Goal: Task Accomplishment & Management: Use online tool/utility

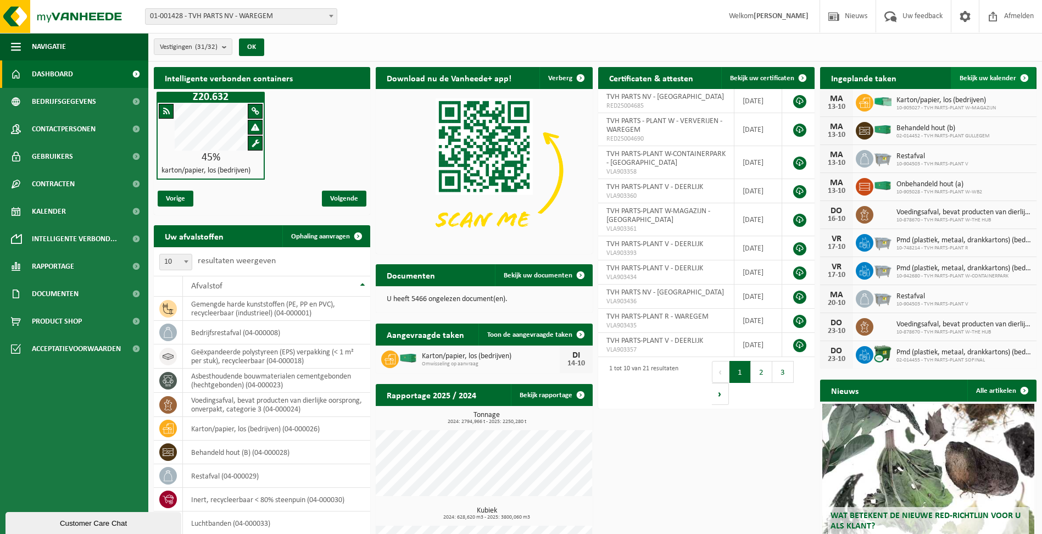
click at [1024, 77] on span at bounding box center [1025, 78] width 22 height 22
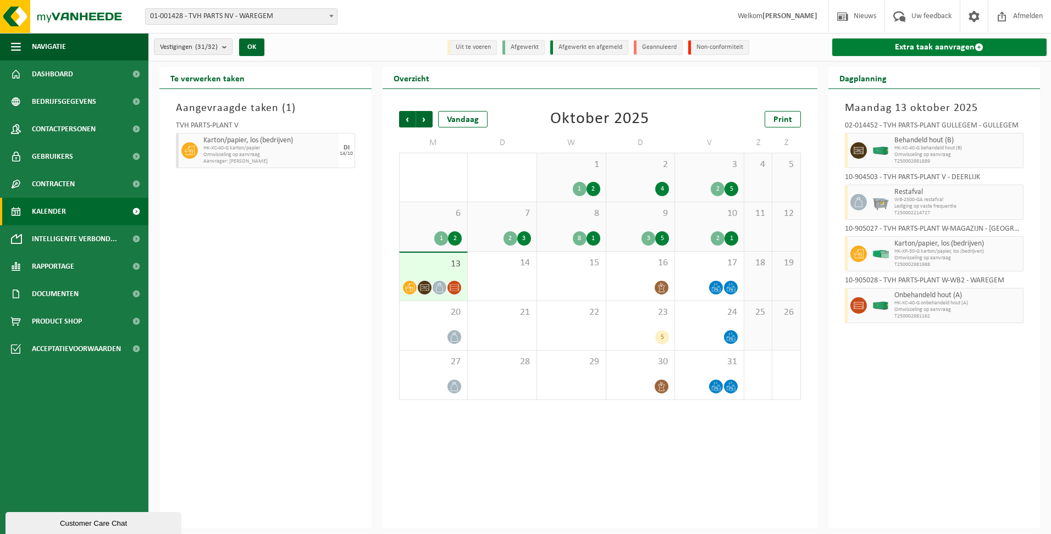
click at [977, 43] on span at bounding box center [978, 47] width 9 height 9
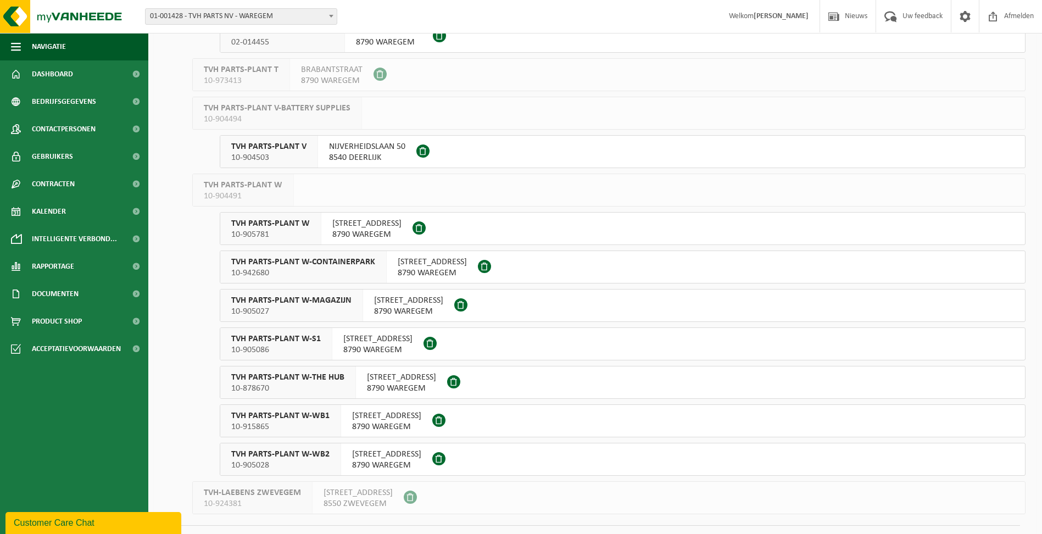
scroll to position [804, 0]
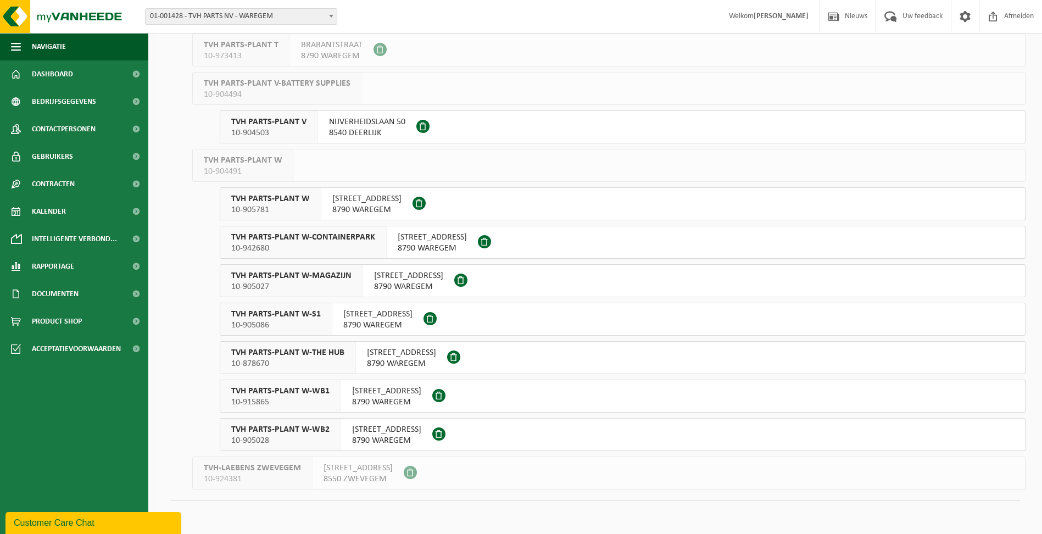
click at [282, 429] on span "TVH PARTS-PLANT W-WB2" at bounding box center [280, 429] width 98 height 11
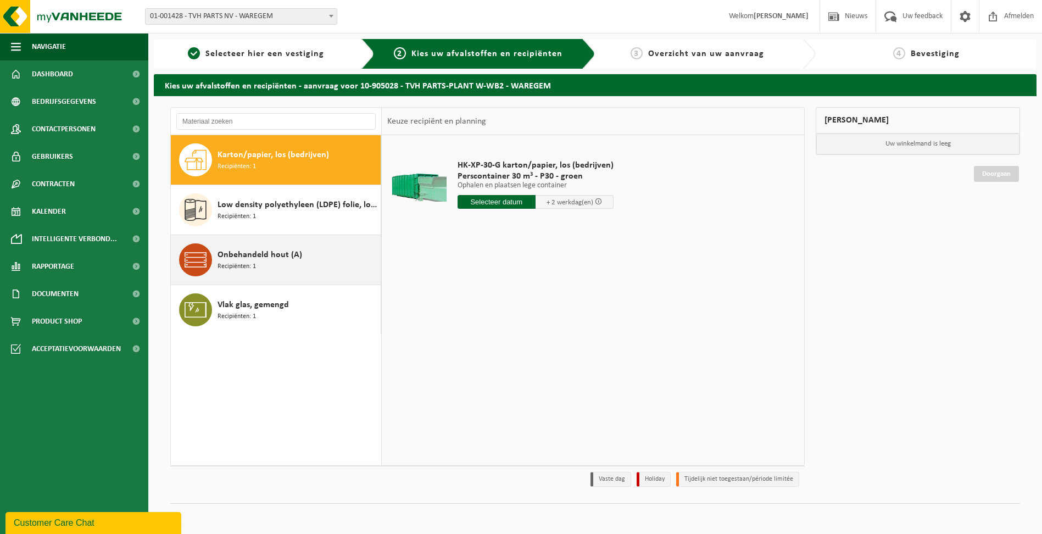
click at [237, 260] on span "Onbehandeld hout (A)" at bounding box center [260, 254] width 85 height 13
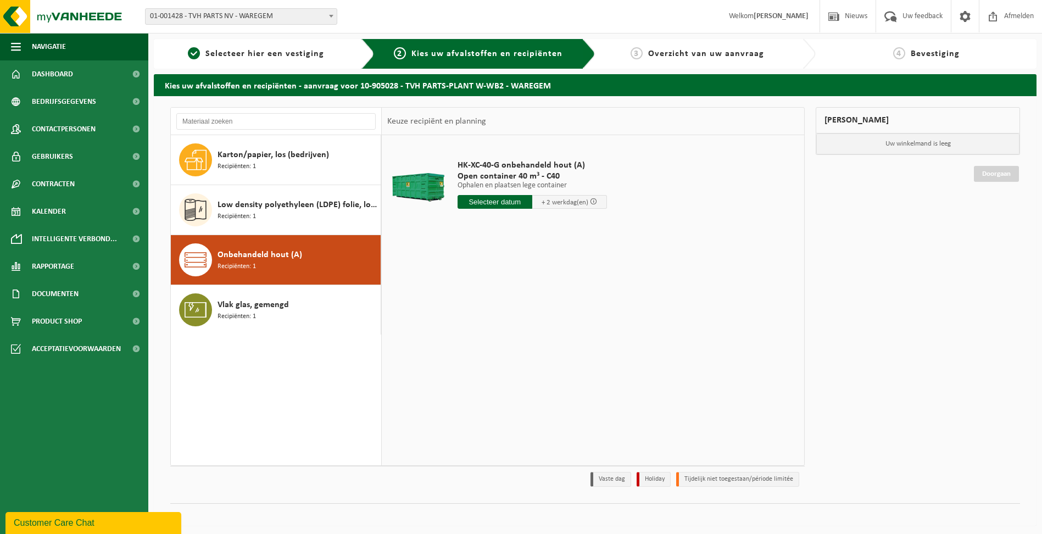
click at [499, 203] on input "text" at bounding box center [495, 202] width 75 height 14
click at [490, 299] on div "14" at bounding box center [486, 300] width 19 height 18
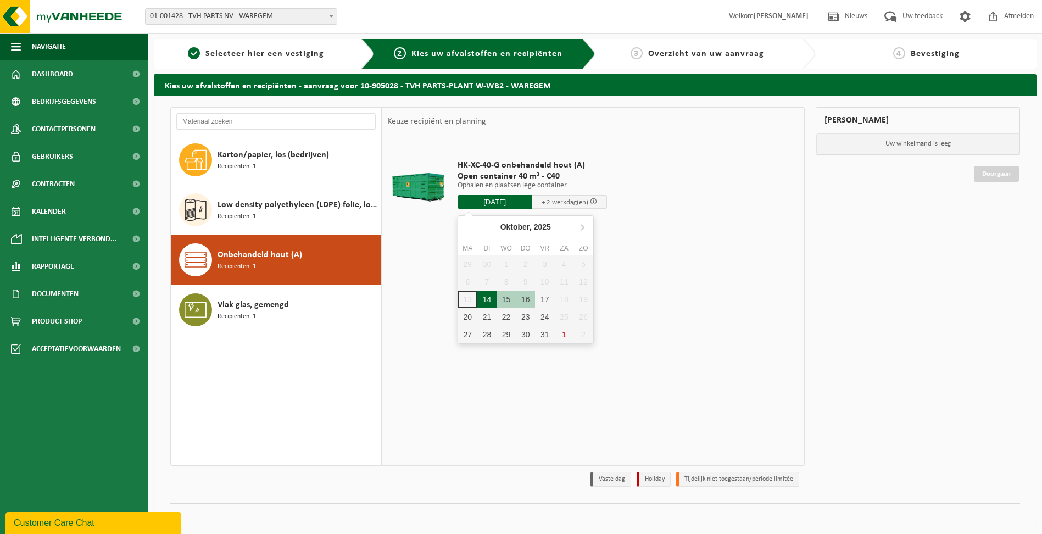
type input "Van 2025-10-14"
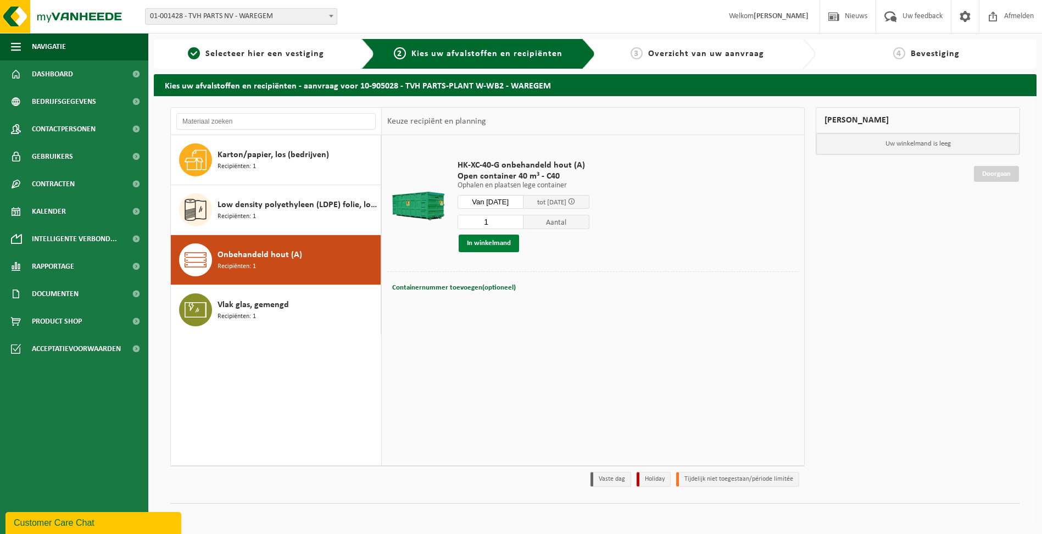
click at [490, 247] on button "In winkelmand" at bounding box center [489, 244] width 60 height 18
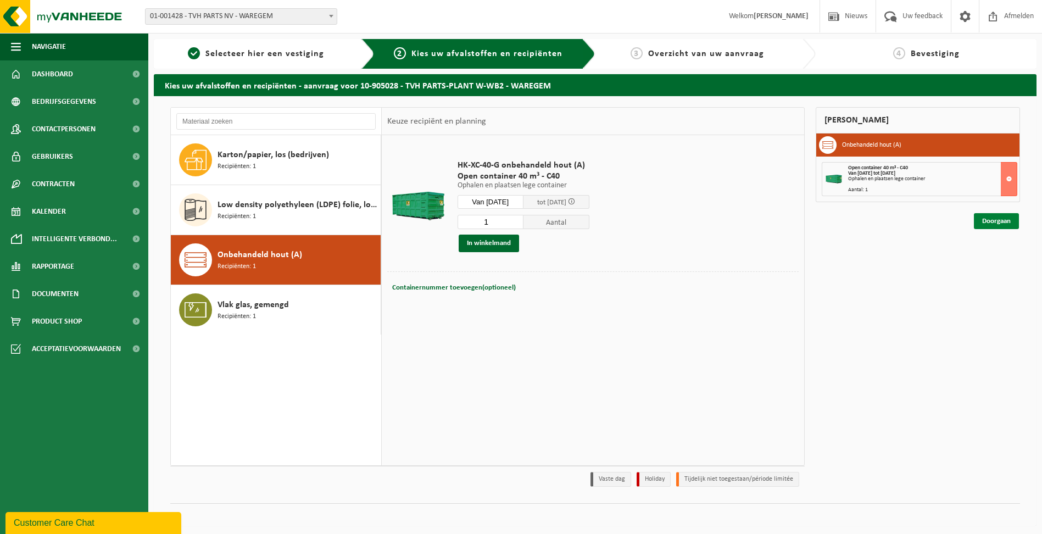
click at [1007, 220] on link "Doorgaan" at bounding box center [996, 221] width 45 height 16
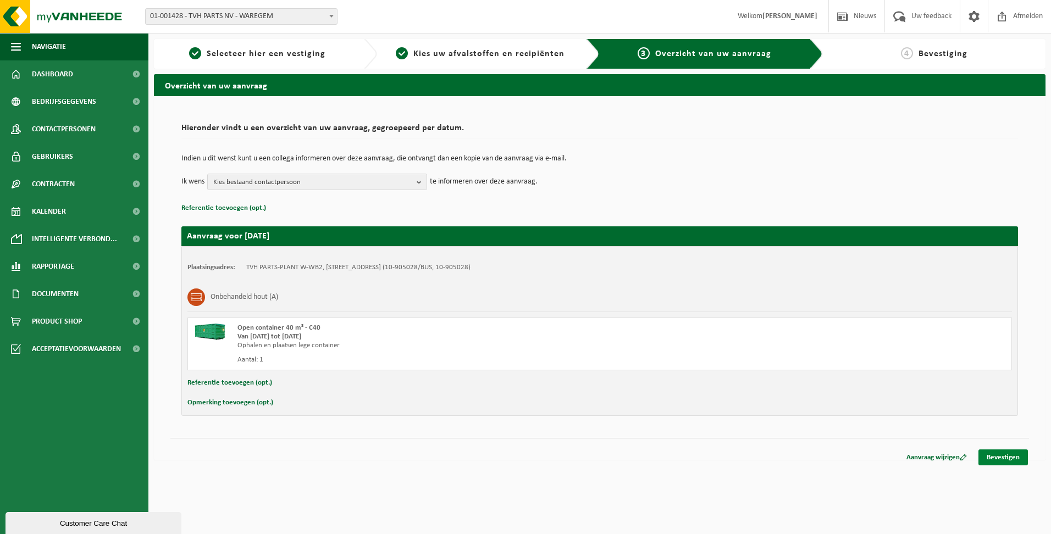
click at [998, 454] on link "Bevestigen" at bounding box center [1002, 457] width 49 height 16
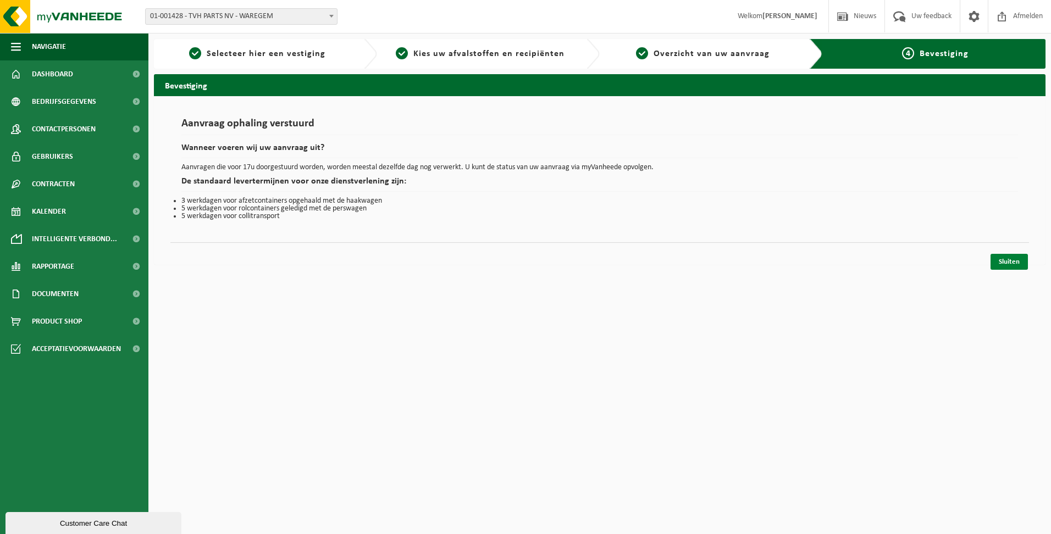
click at [1007, 259] on link "Sluiten" at bounding box center [1008, 262] width 37 height 16
